Goal: Navigation & Orientation: Find specific page/section

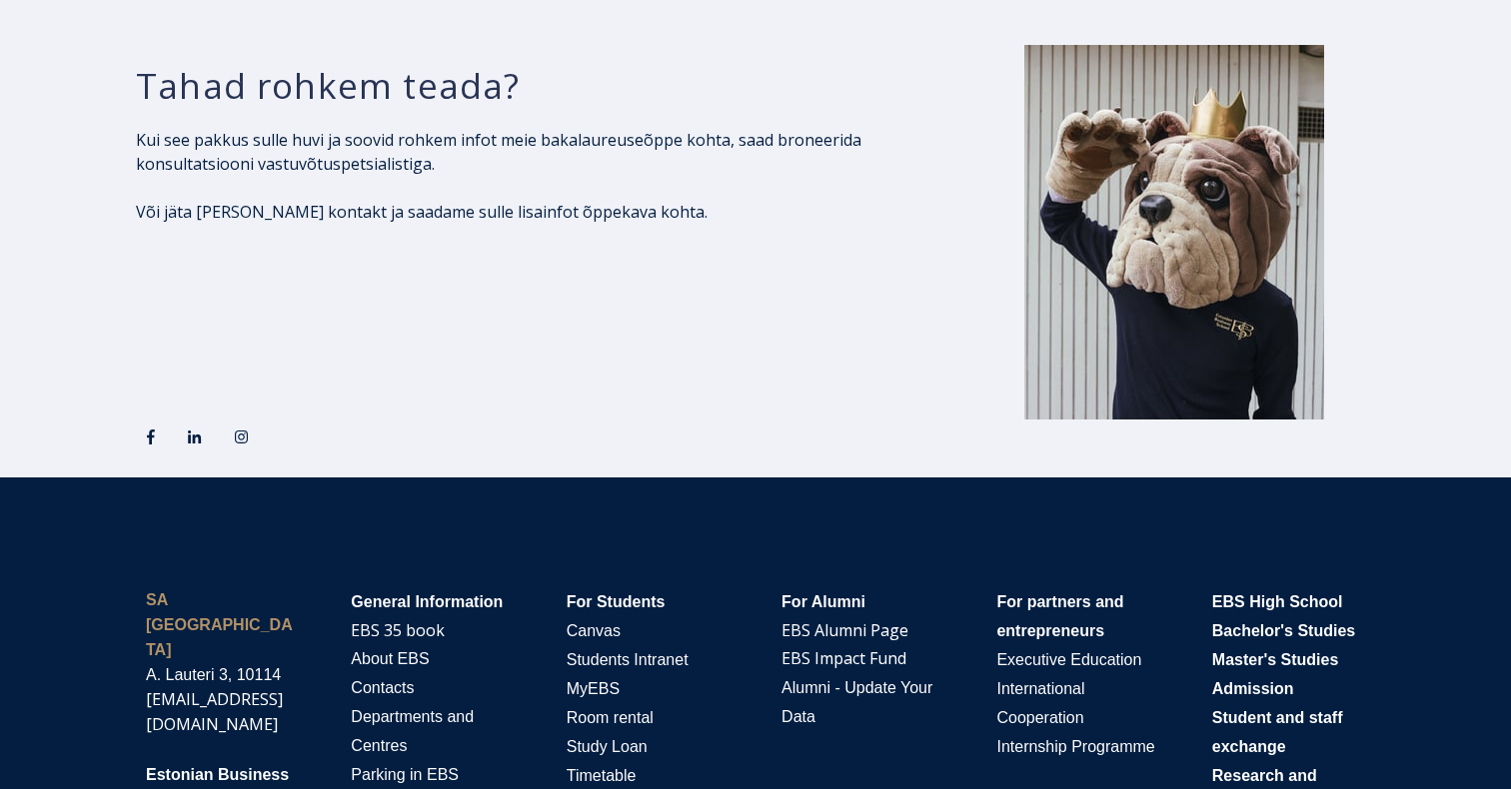
scroll to position [3355, 0]
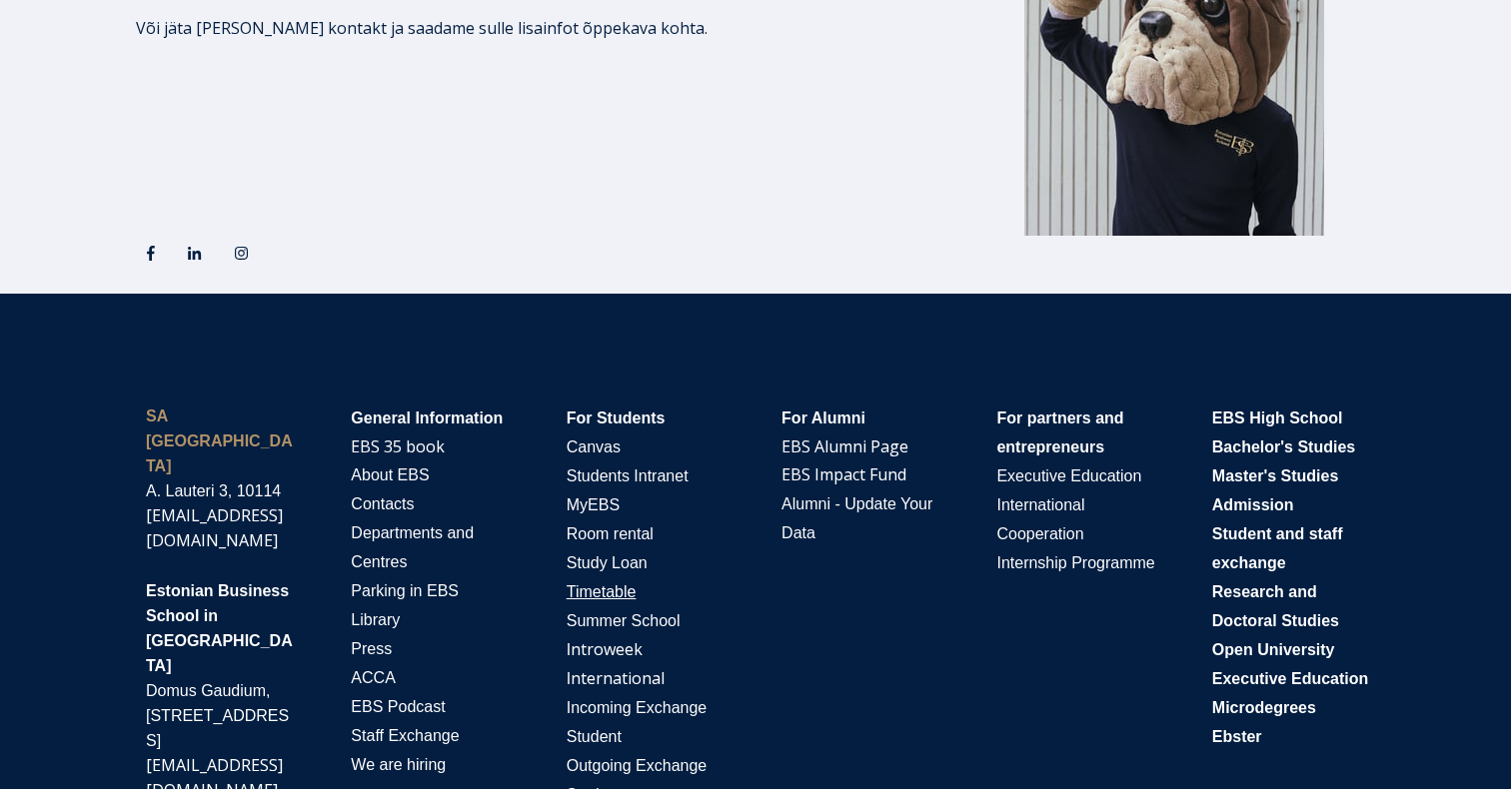
click at [599, 595] on span "Timetable" at bounding box center [602, 592] width 70 height 17
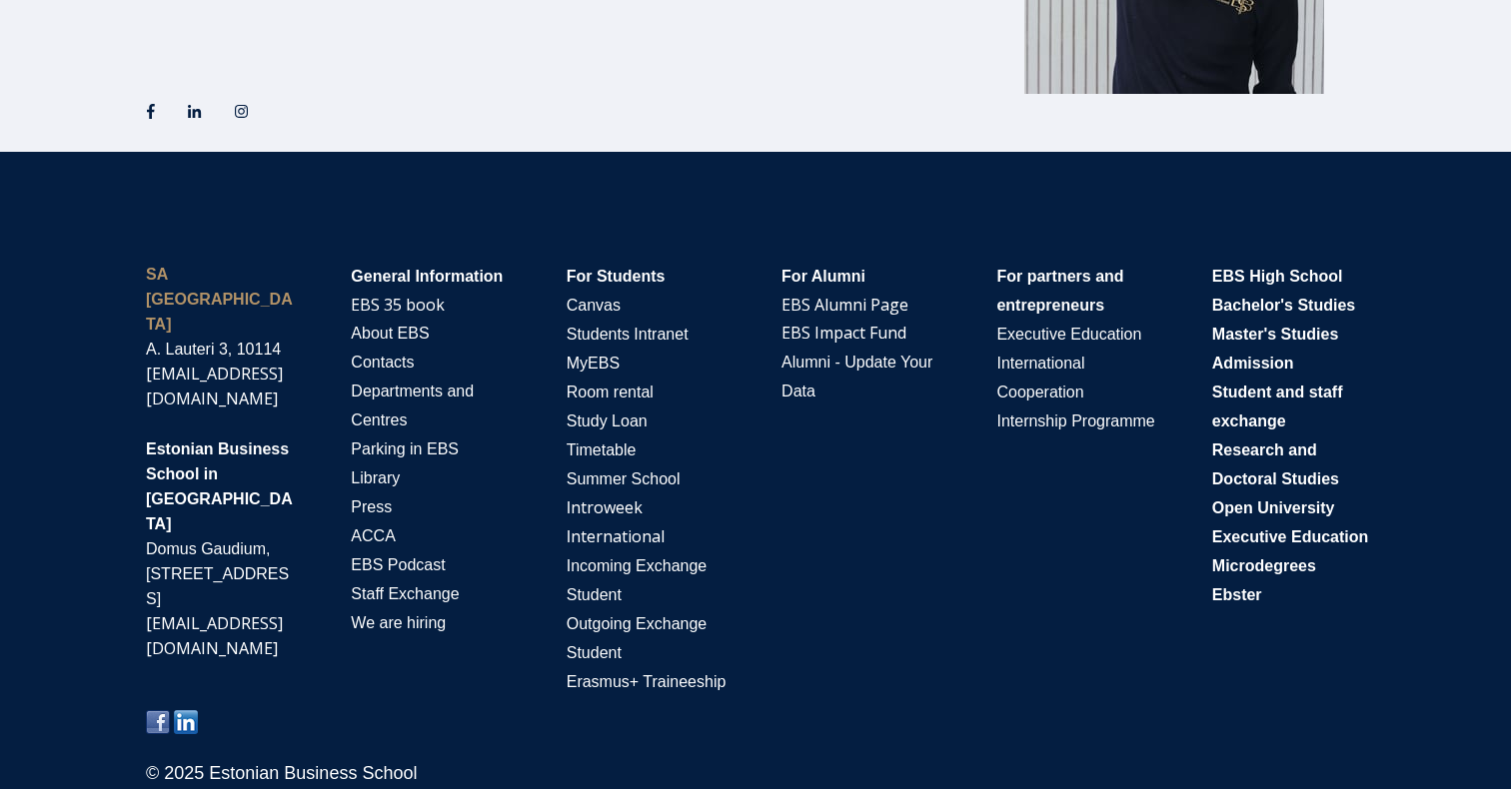
scroll to position [3496, 0]
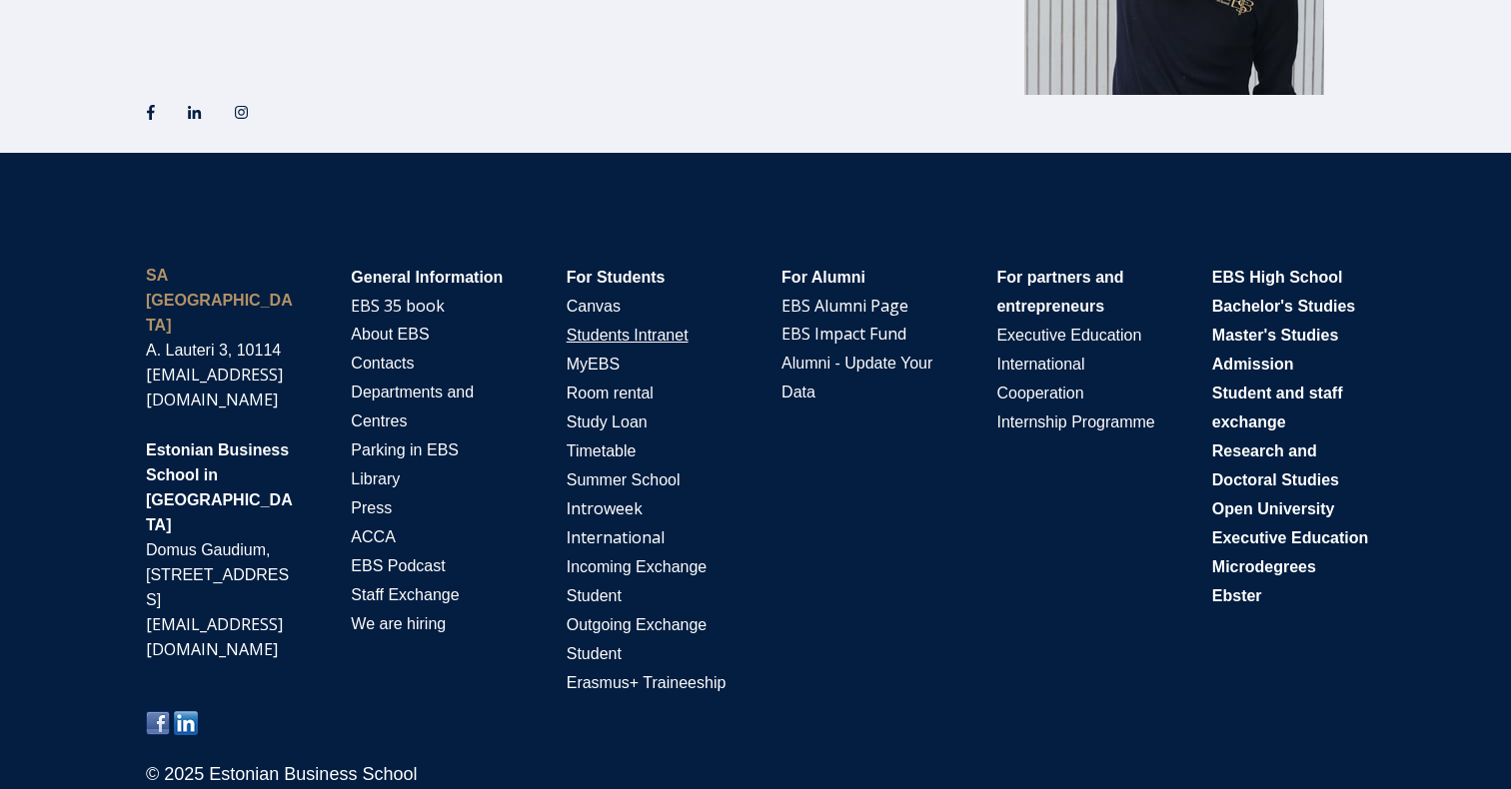
click at [632, 333] on span "Students Intranet" at bounding box center [628, 335] width 122 height 17
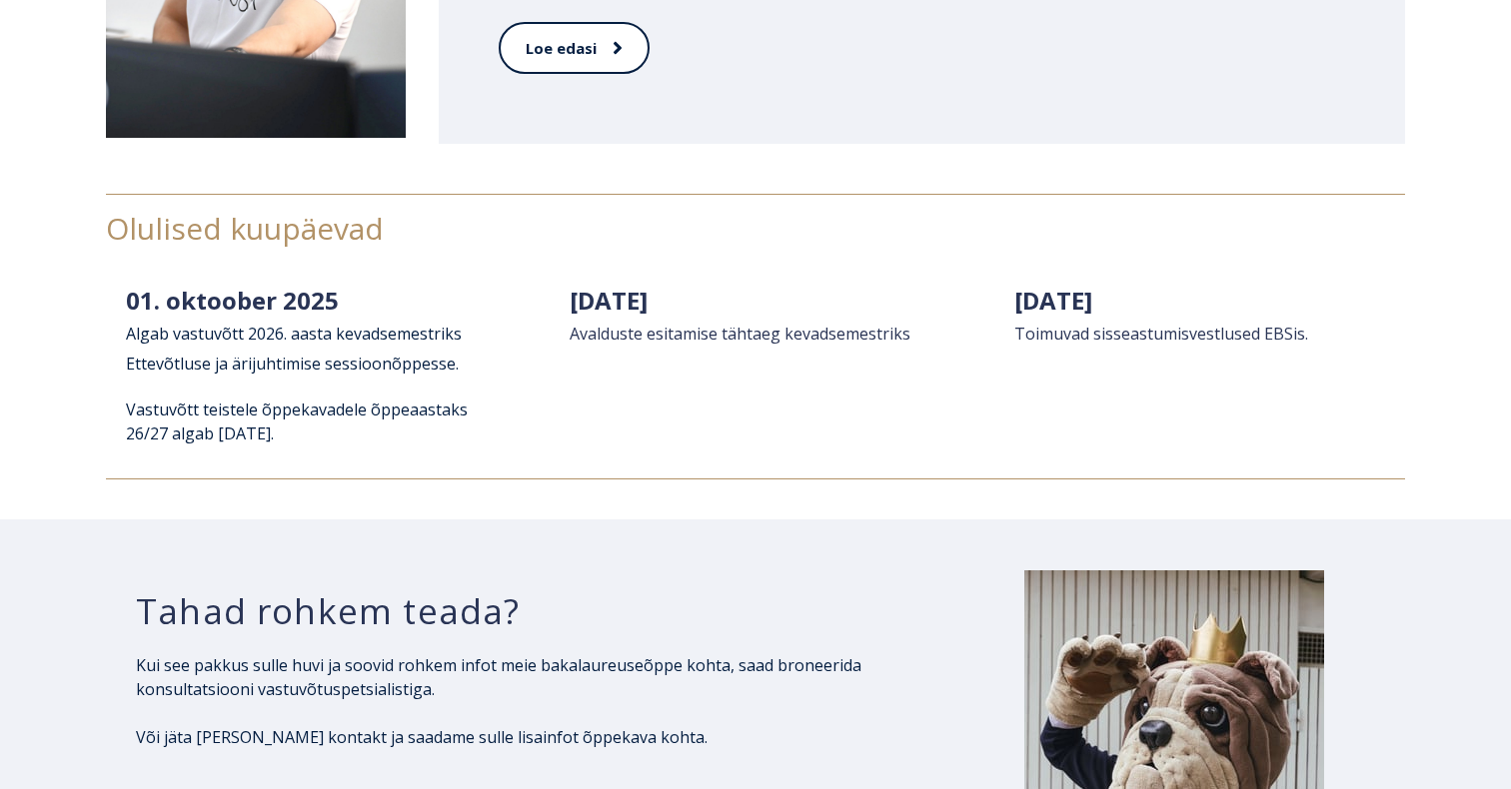
scroll to position [2015, 0]
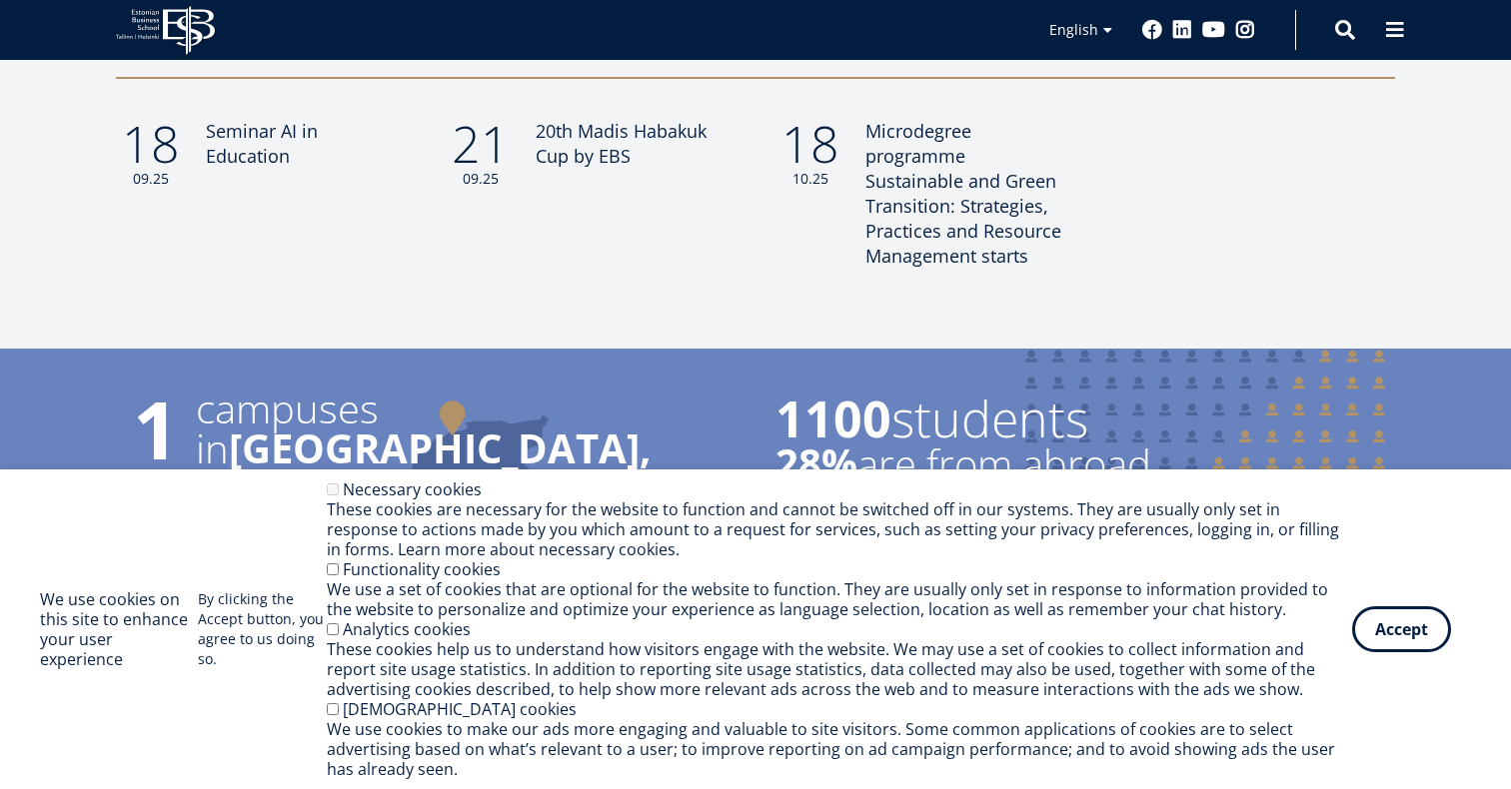
scroll to position [1828, 0]
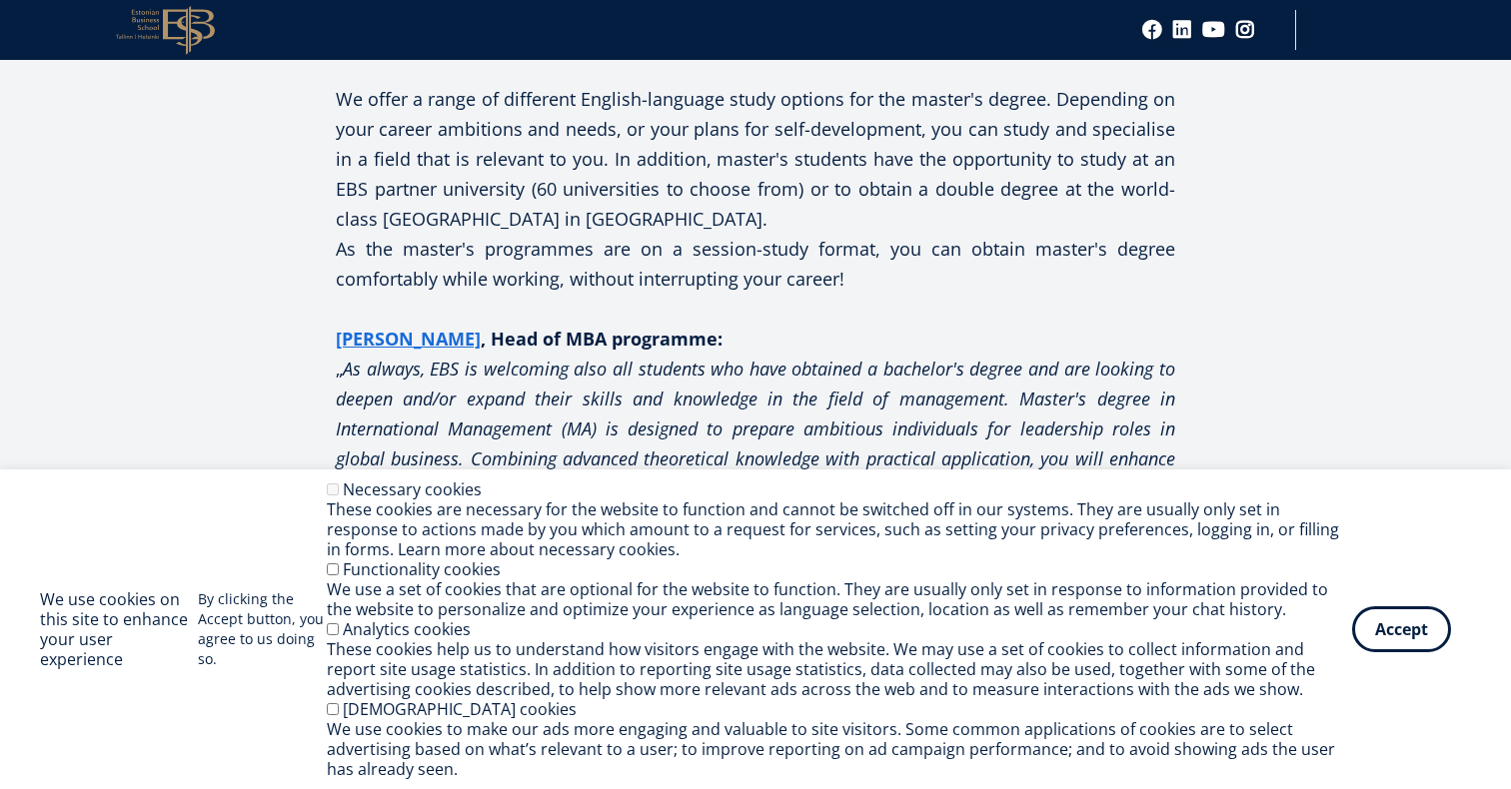
scroll to position [2368, 0]
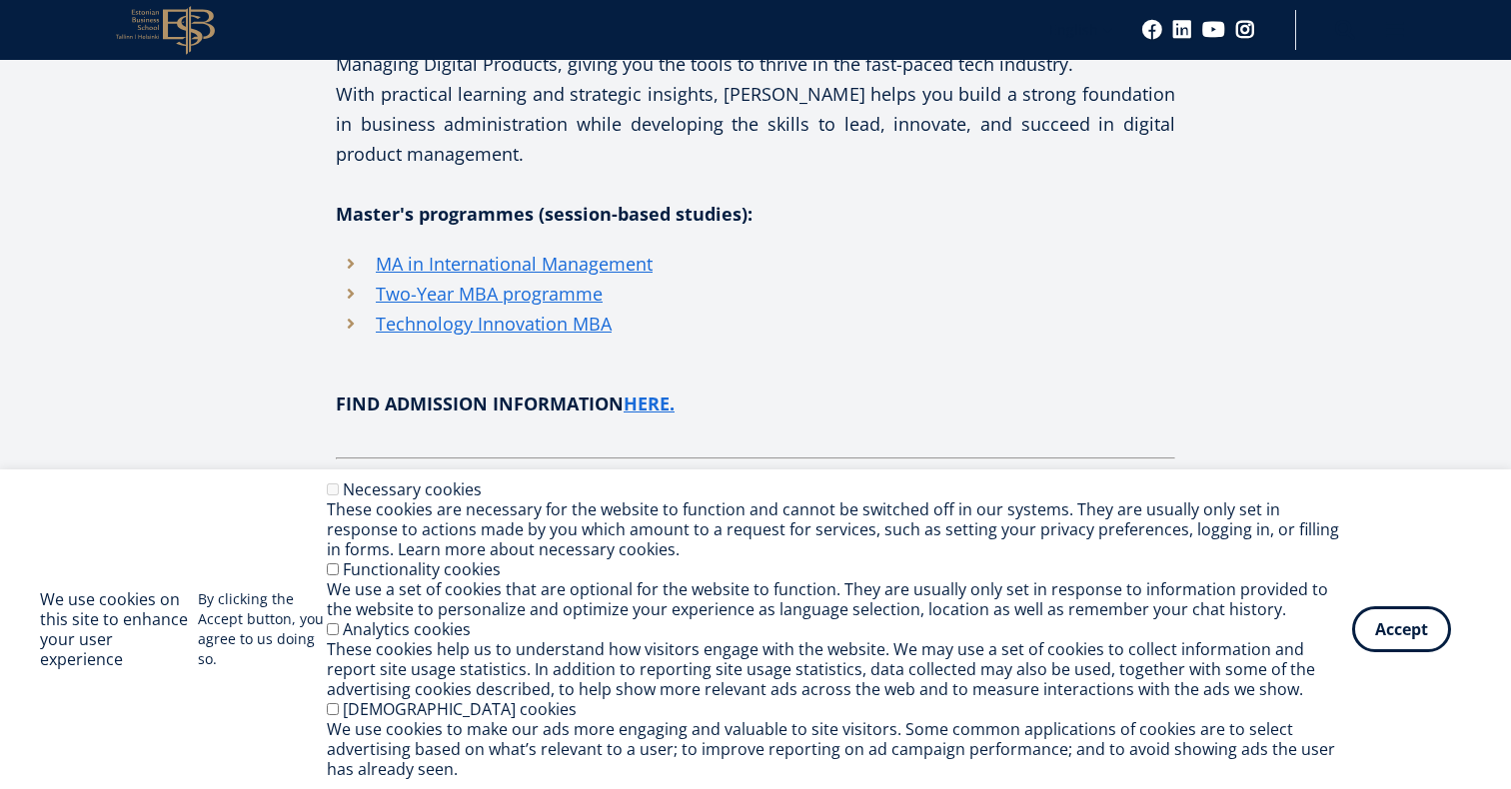
scroll to position [3187, 0]
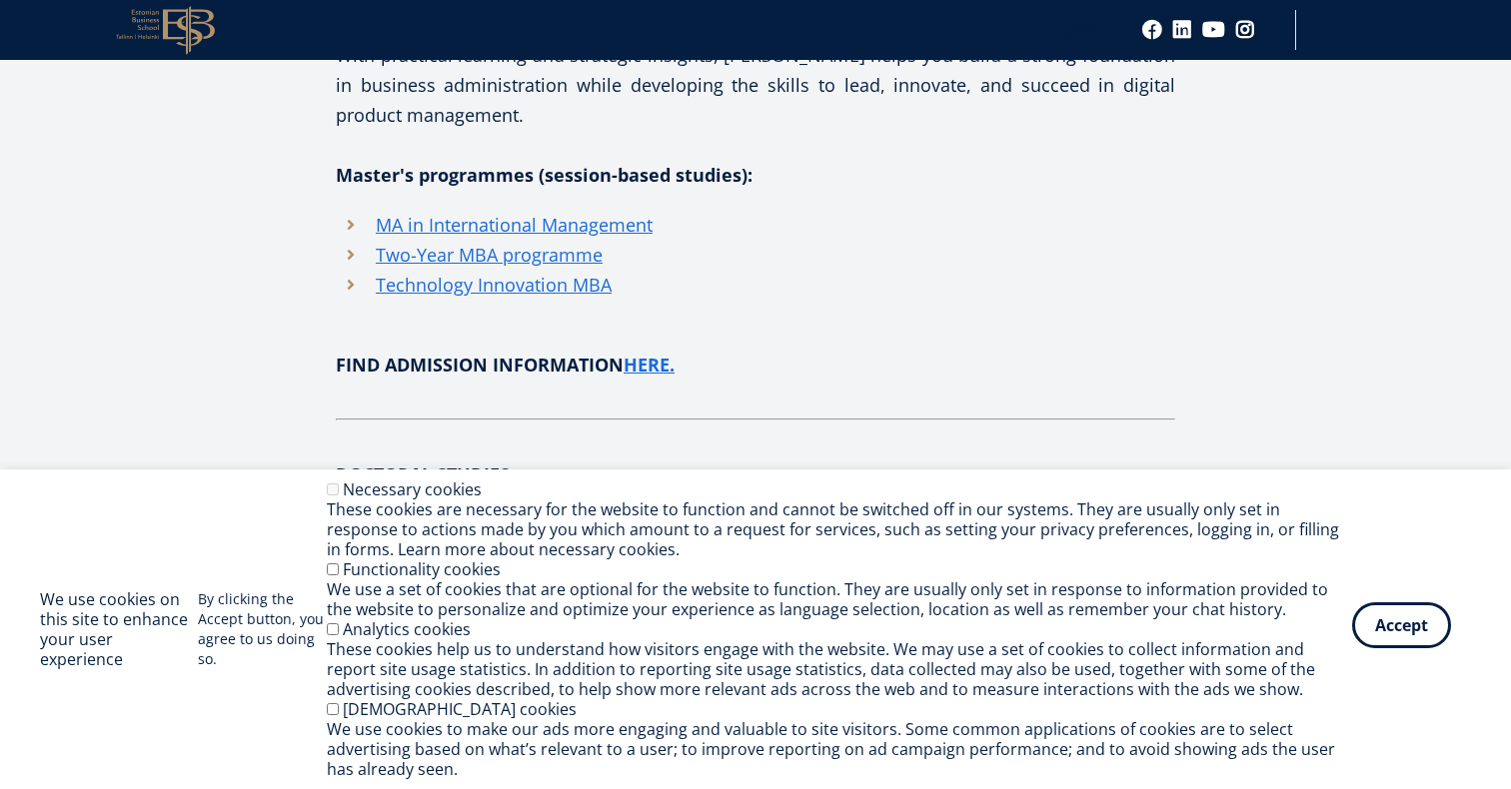
click at [1406, 641] on button "Accept" at bounding box center [1401, 625] width 99 height 46
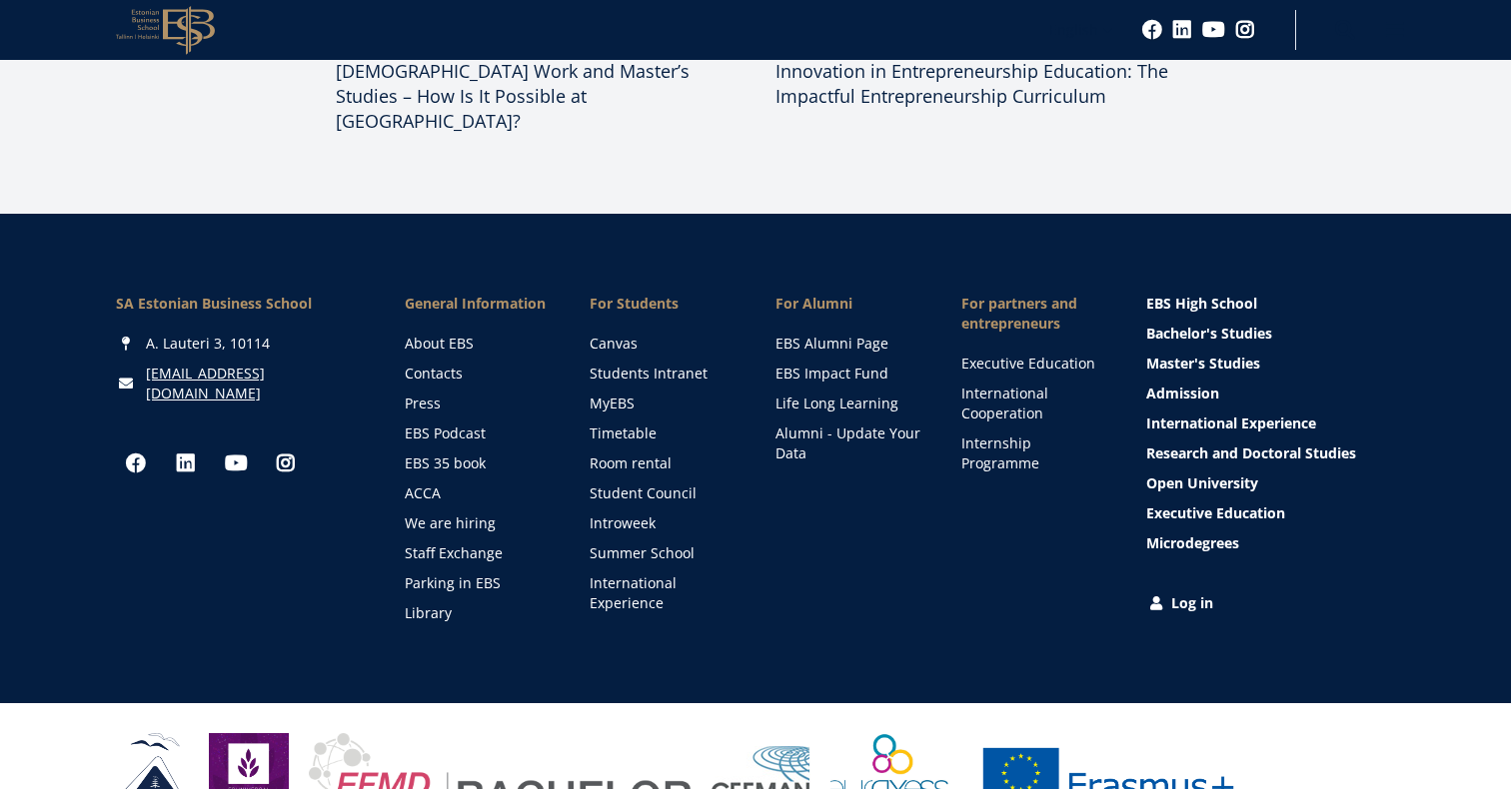
scroll to position [5477, 0]
